Goal: Task Accomplishment & Management: Manage account settings

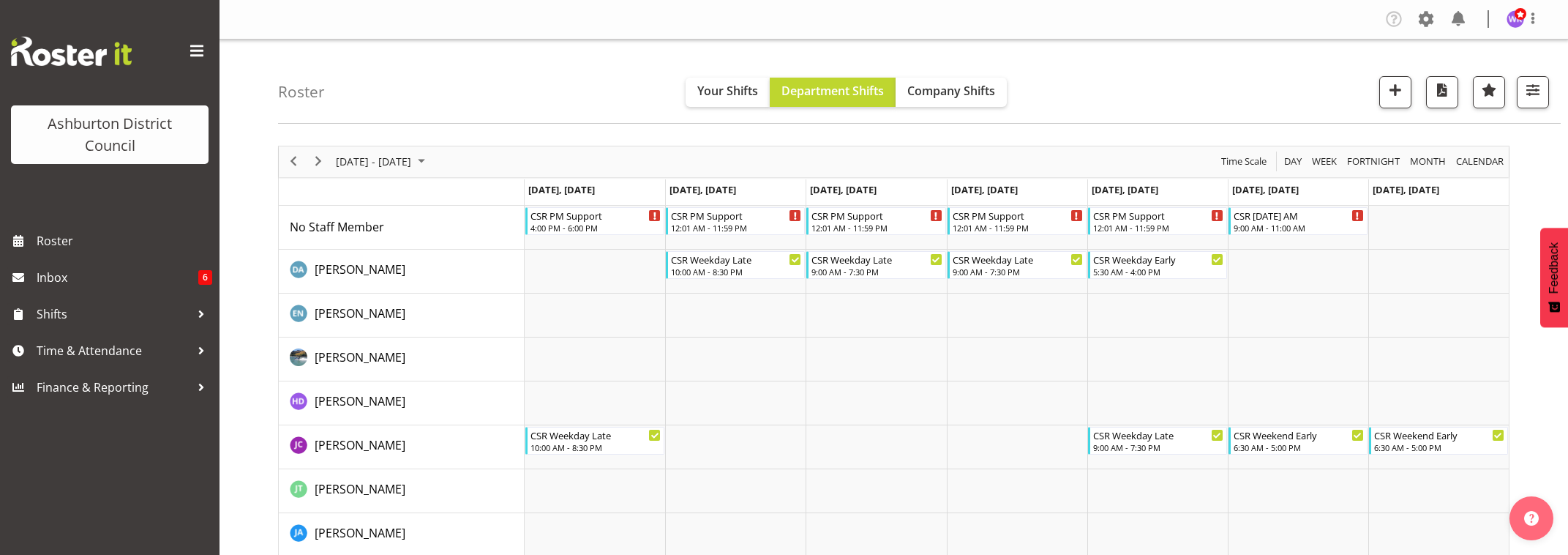
scroll to position [183, 0]
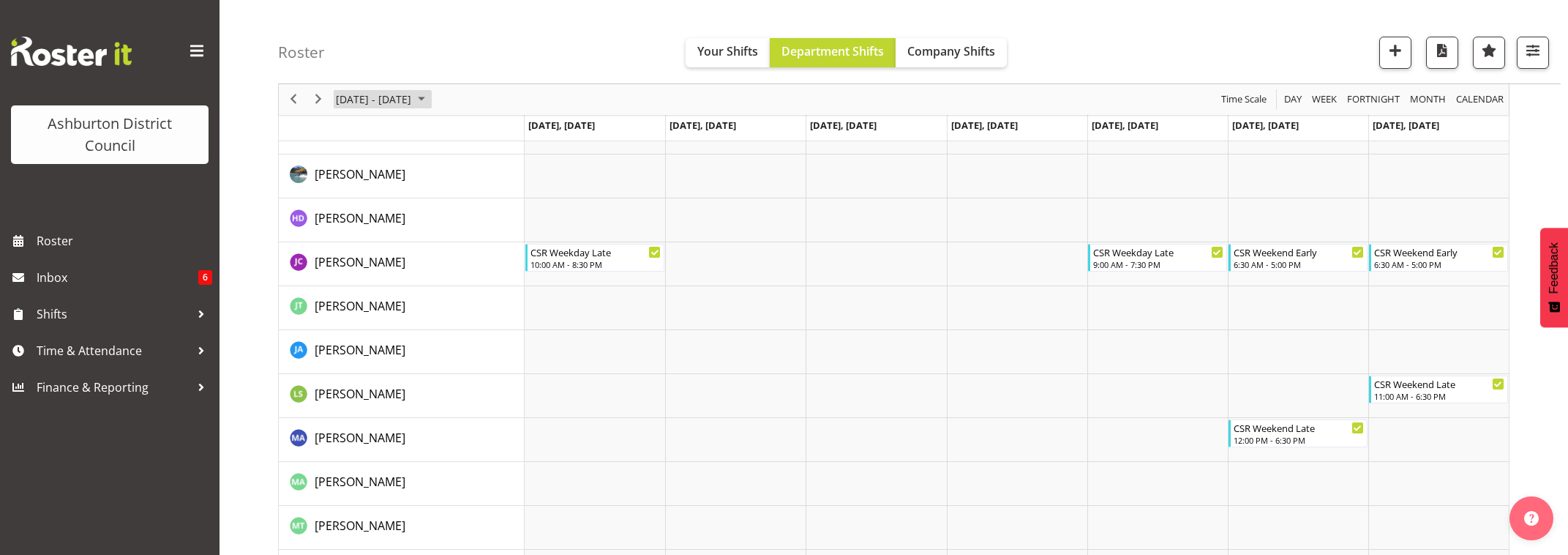
click at [356, 101] on span "[DATE] - [DATE]" at bounding box center [373, 100] width 78 height 18
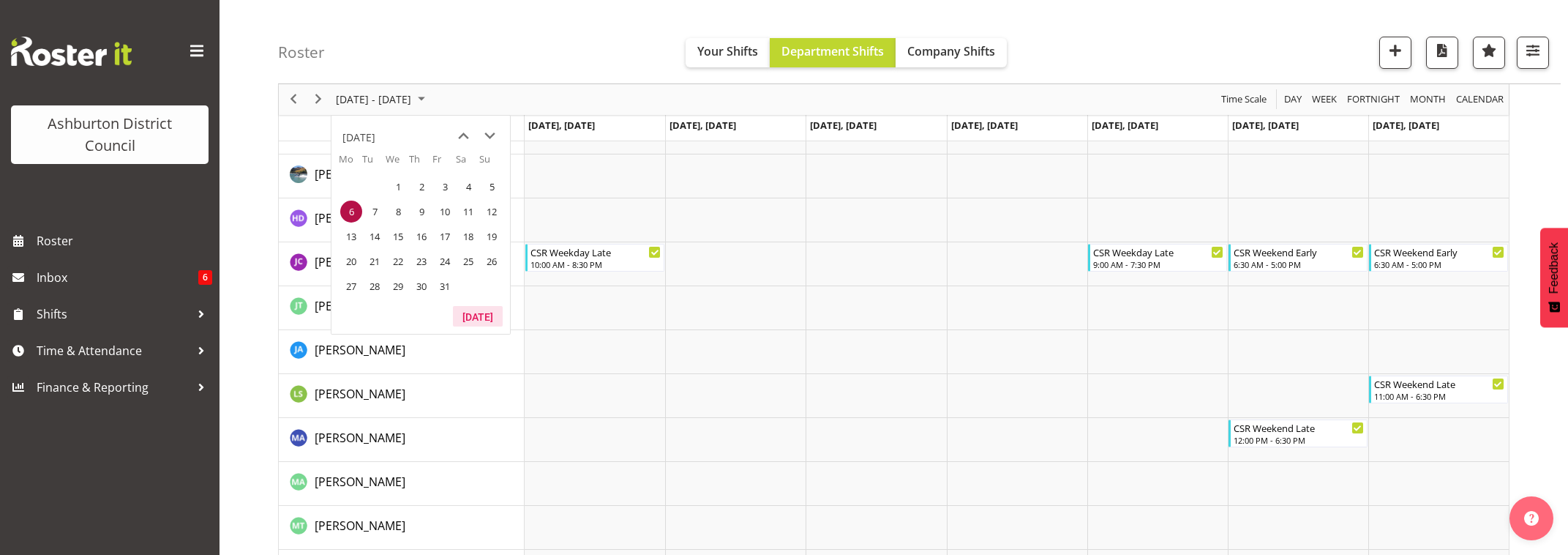
drag, startPoint x: 464, startPoint y: 316, endPoint x: 829, endPoint y: 297, distance: 365.5
click at [464, 317] on button "[DATE]" at bounding box center [478, 316] width 50 height 20
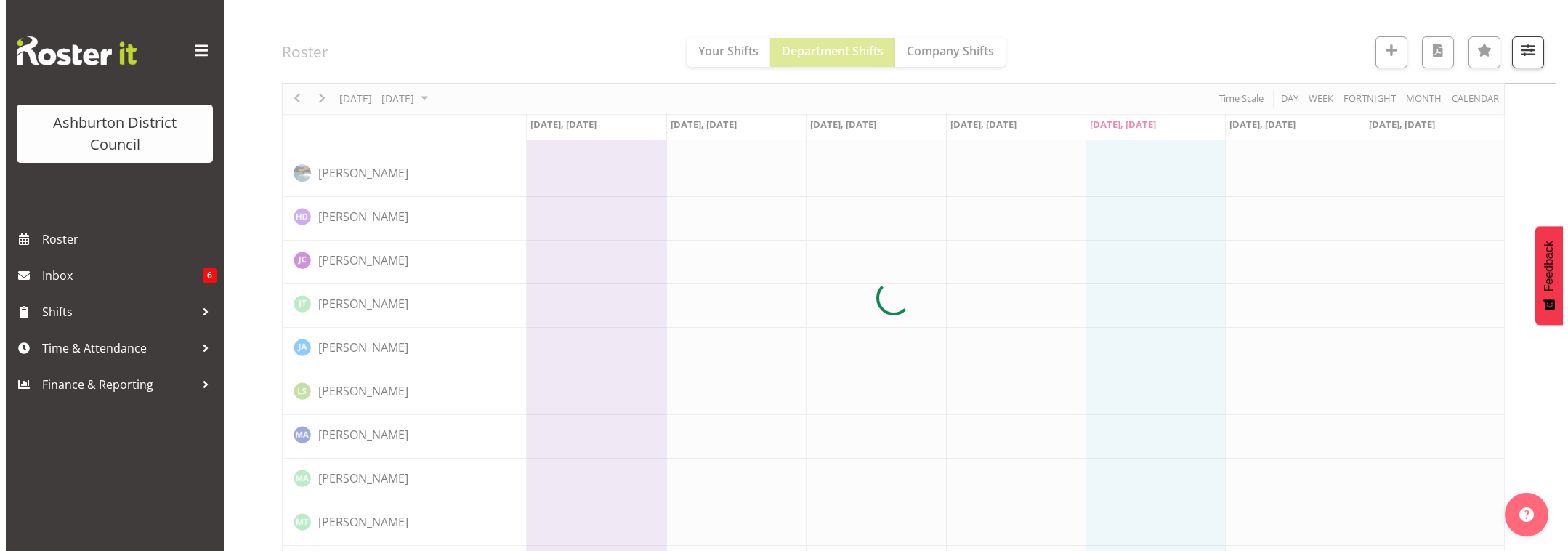
scroll to position [276, 0]
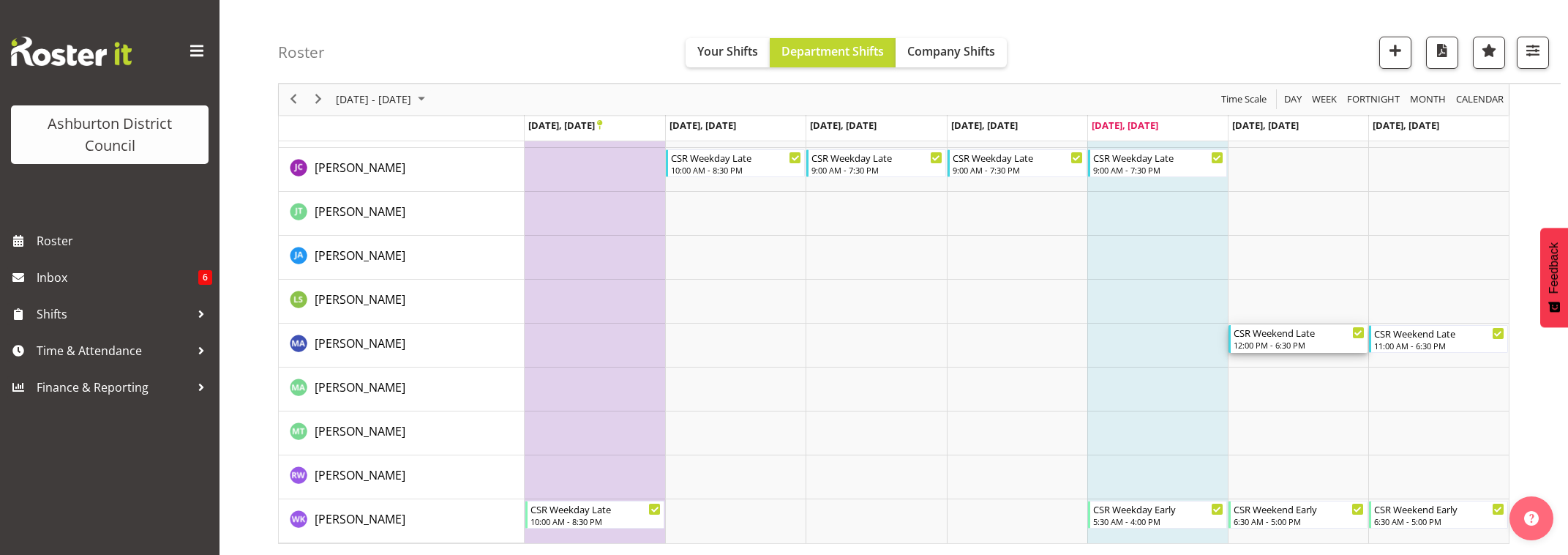
click at [1304, 341] on div "12:00 PM - 6:30 PM" at bounding box center [1299, 345] width 131 height 12
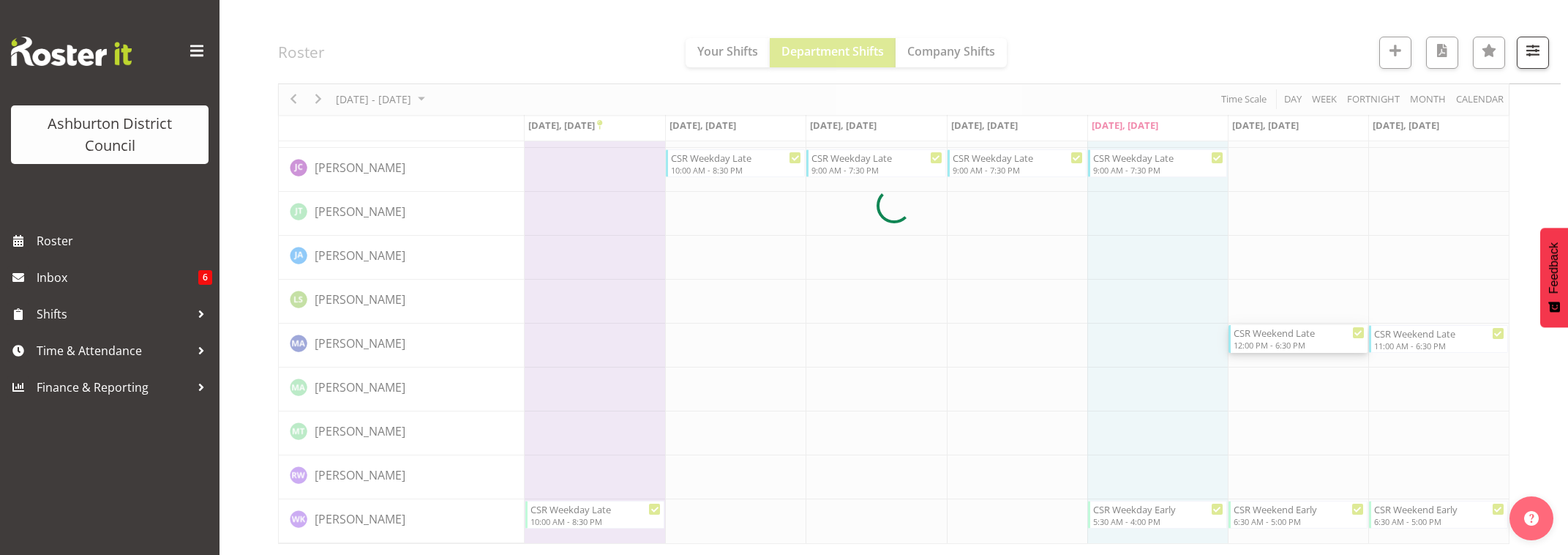
select select
select select "8"
select select "2025"
select select "18"
select select "30"
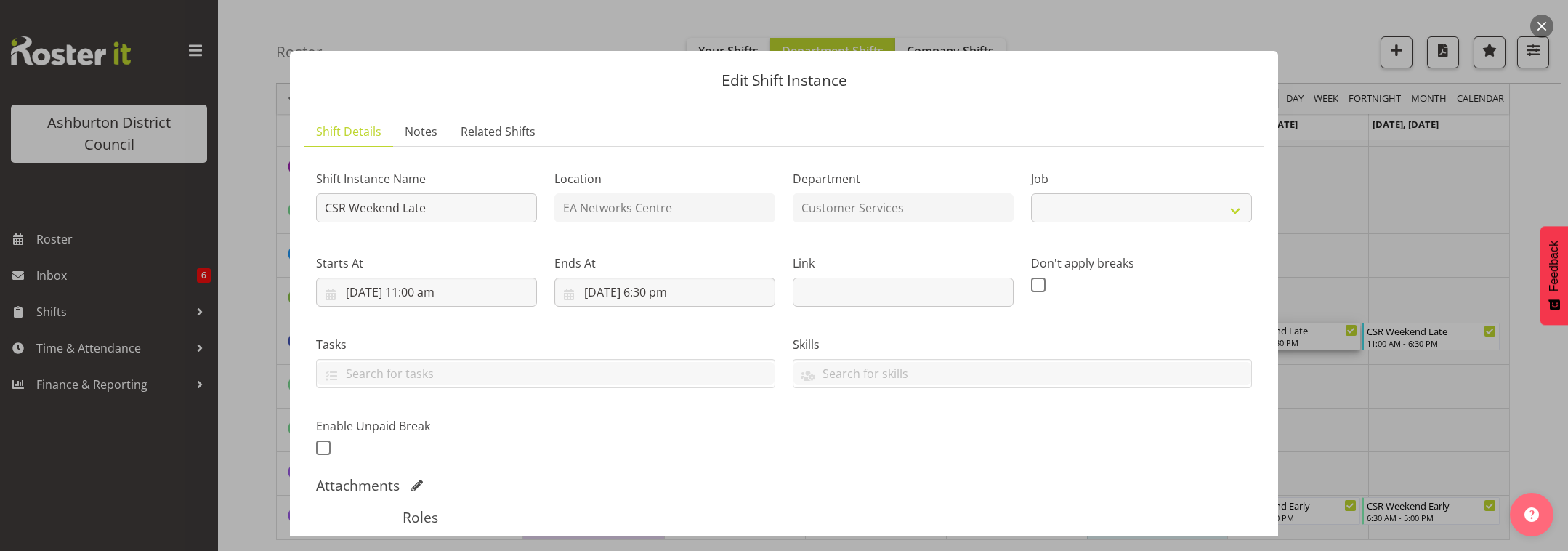
select select "30"
click at [666, 301] on input "[DATE] 6:30 pm" at bounding box center [664, 292] width 220 height 29
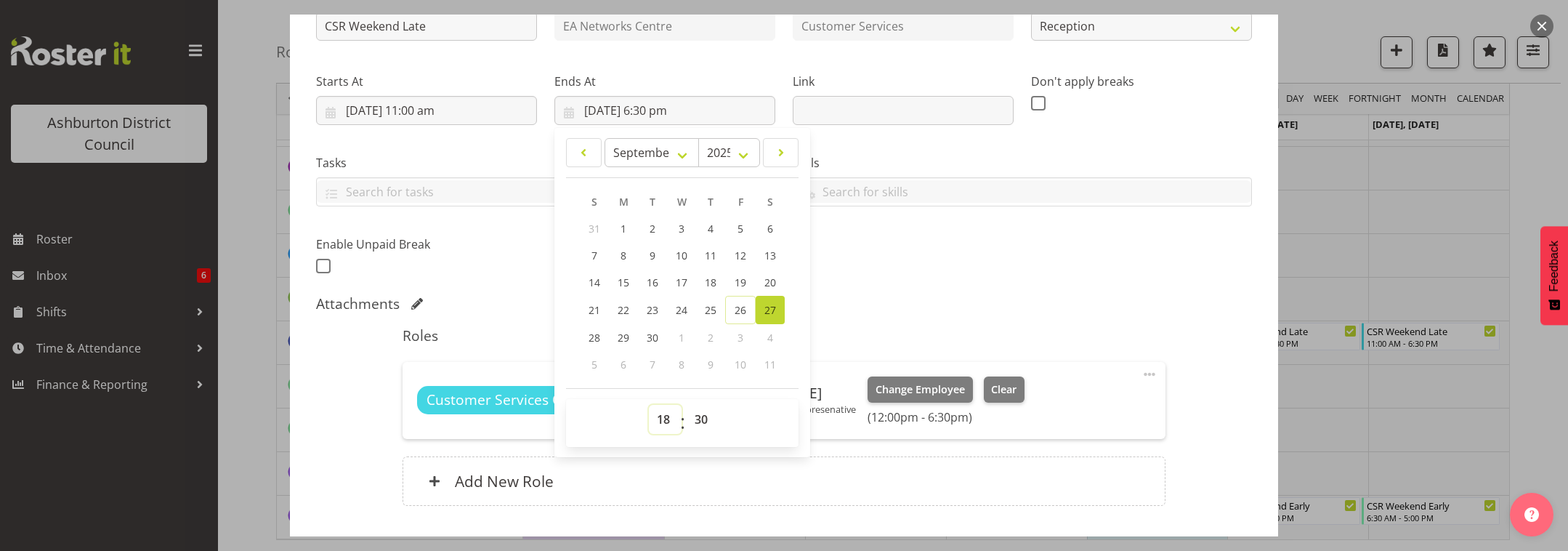
click at [662, 426] on select "00 01 02 03 04 05 06 07 08 09 10 11 12 13 14 15 16 17 18 19 20 21 22 23" at bounding box center [665, 419] width 33 height 29
select select "19"
click at [649, 405] on select "00 01 02 03 04 05 06 07 08 09 10 11 12 13 14 15 16 17 18 19 20 21 22 23" at bounding box center [665, 419] width 33 height 29
type input "[DATE] 7:30 pm"
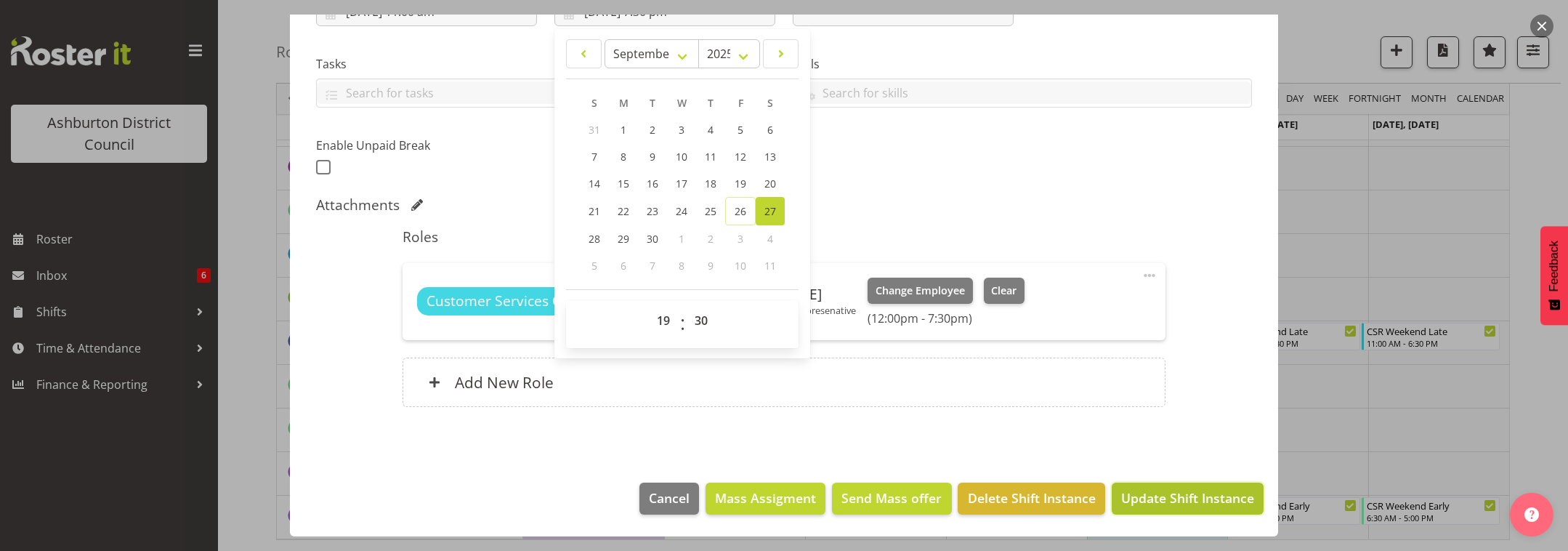
click at [1168, 500] on span "Update Shift Instance" at bounding box center [1187, 498] width 133 height 19
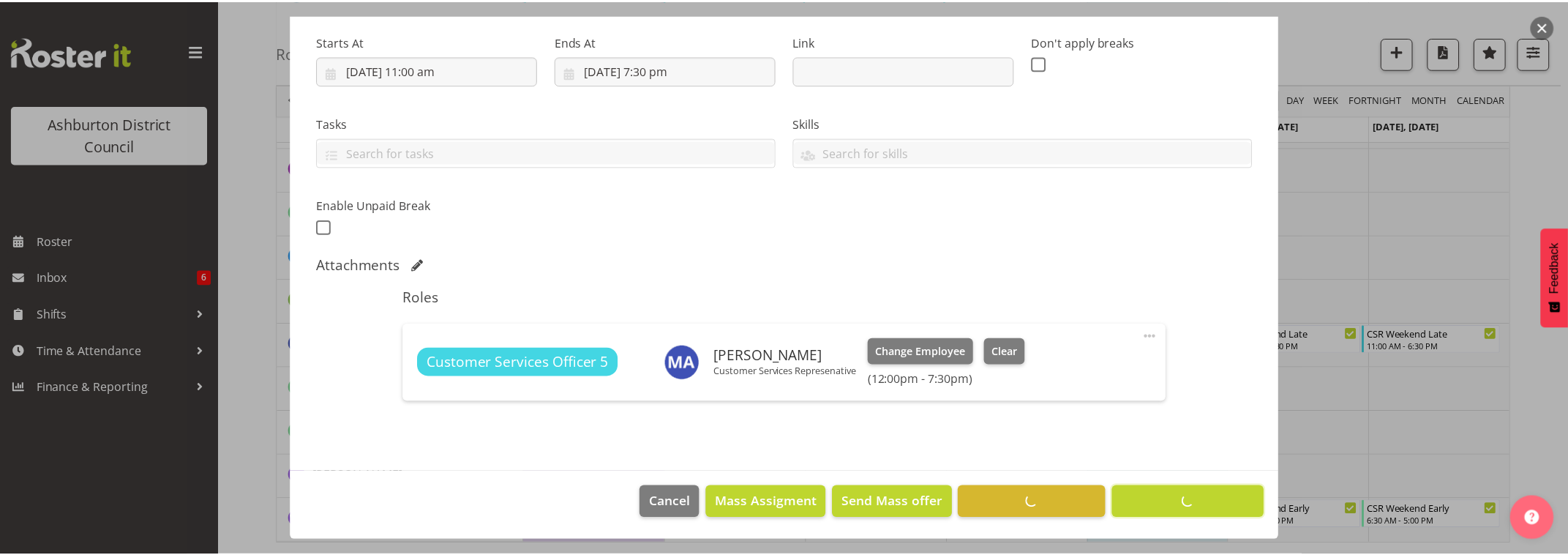
scroll to position [224, 0]
